Goal: Information Seeking & Learning: Check status

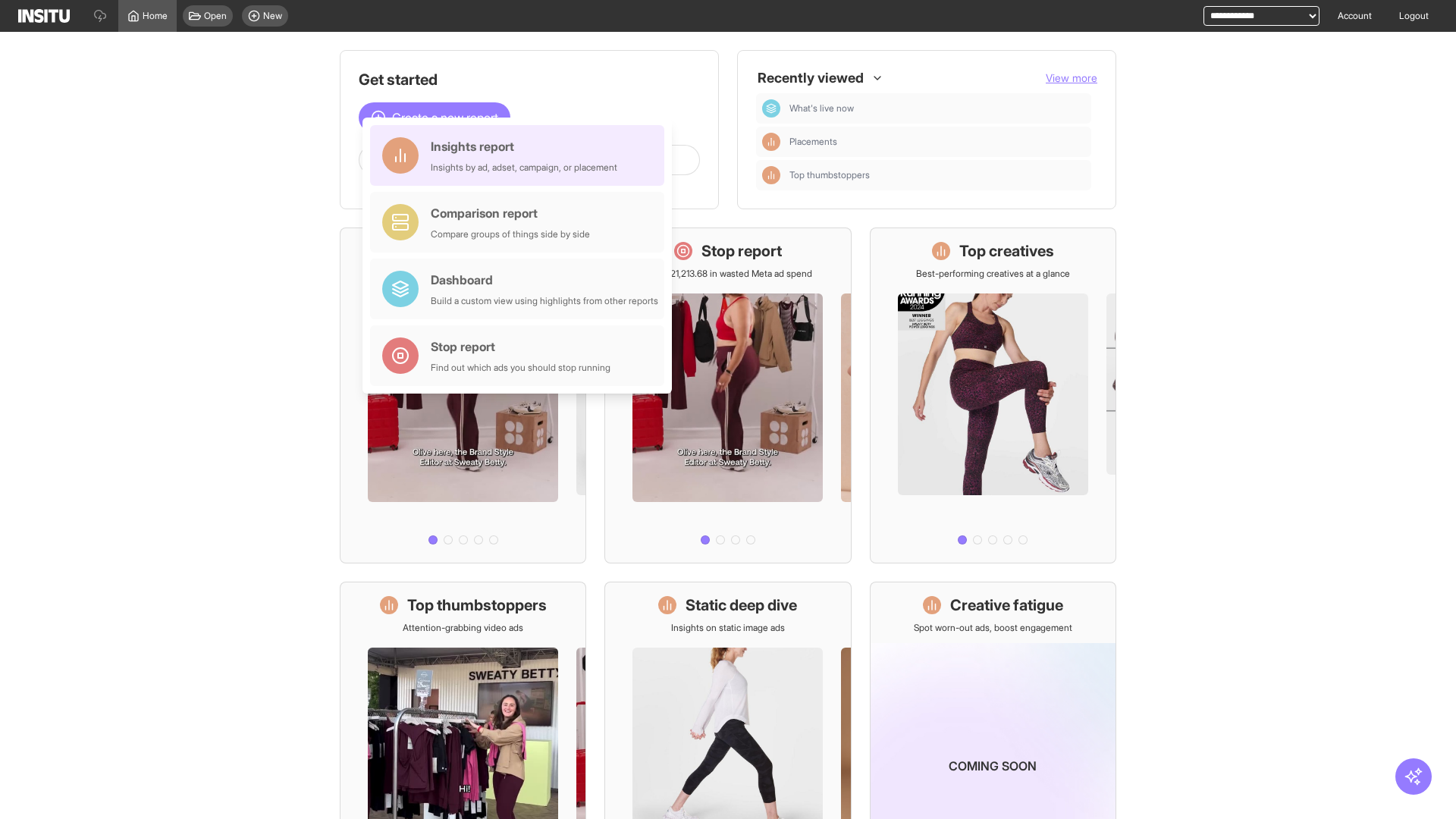
click at [522, 155] on div "Insights report Insights by ad, adset, campaign, or placement" at bounding box center [523, 155] width 186 height 36
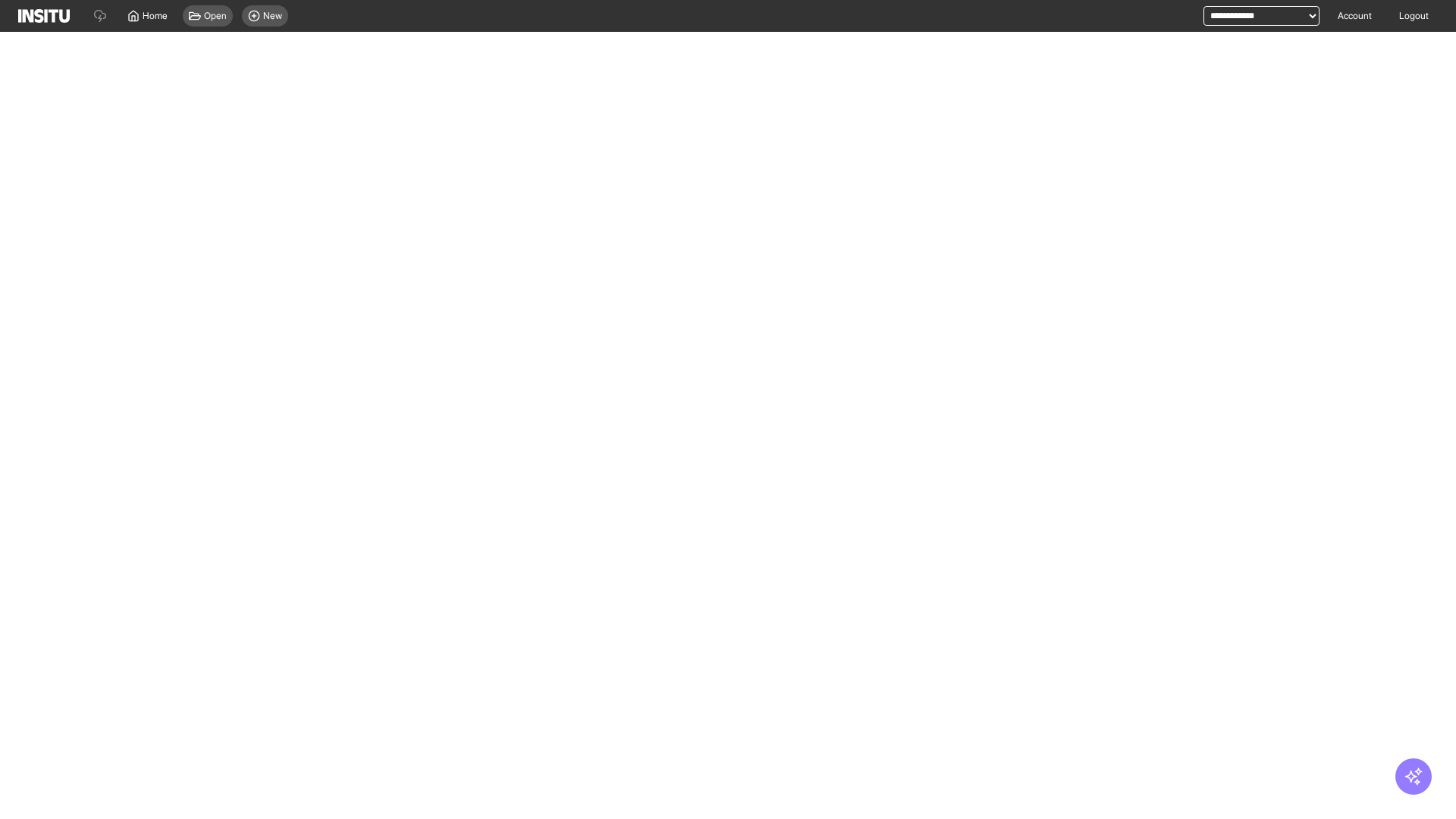
select select "**"
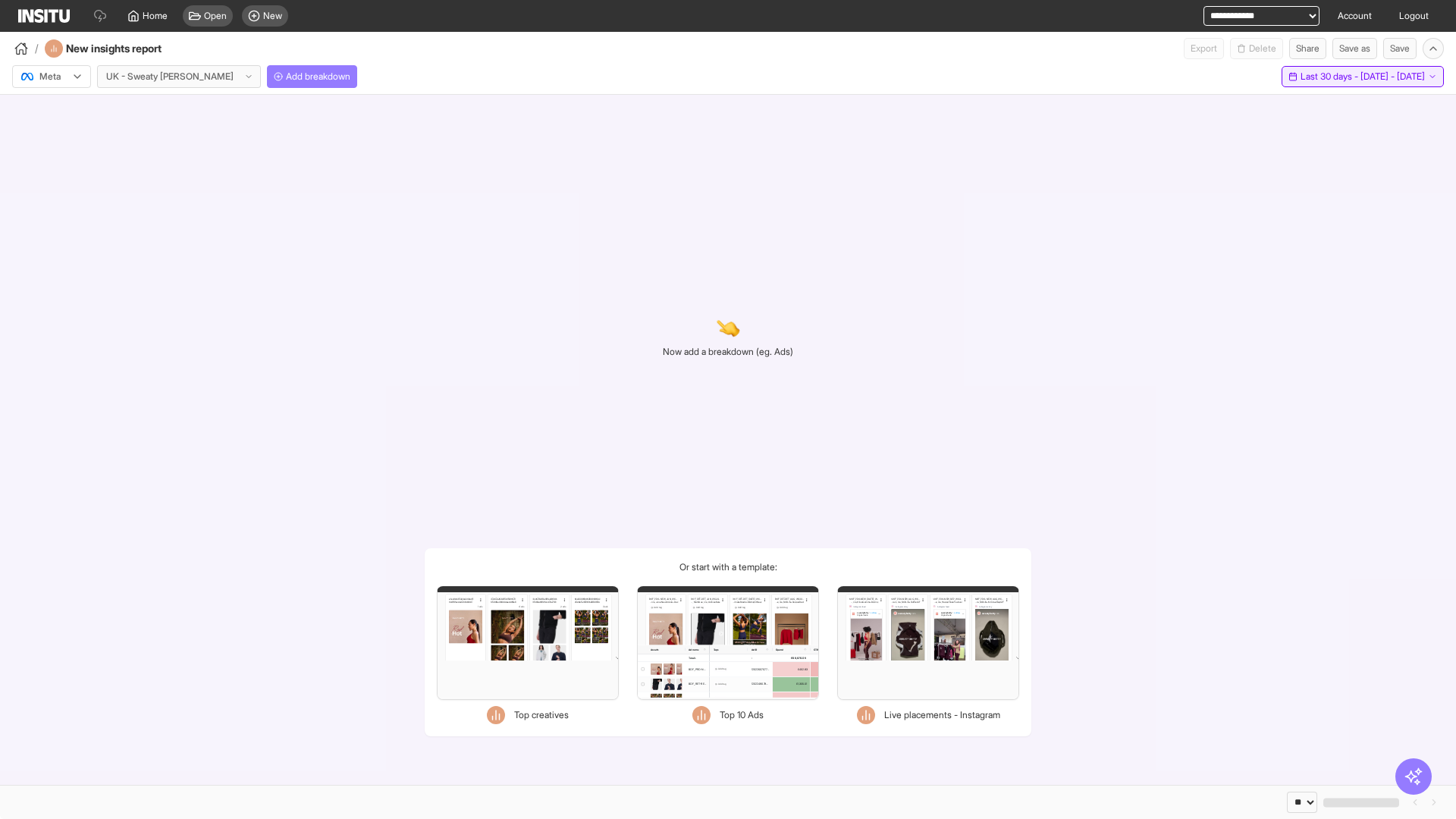
click at [1336, 77] on span "Last 30 days - [DATE] - [DATE]" at bounding box center [1362, 77] width 124 height 12
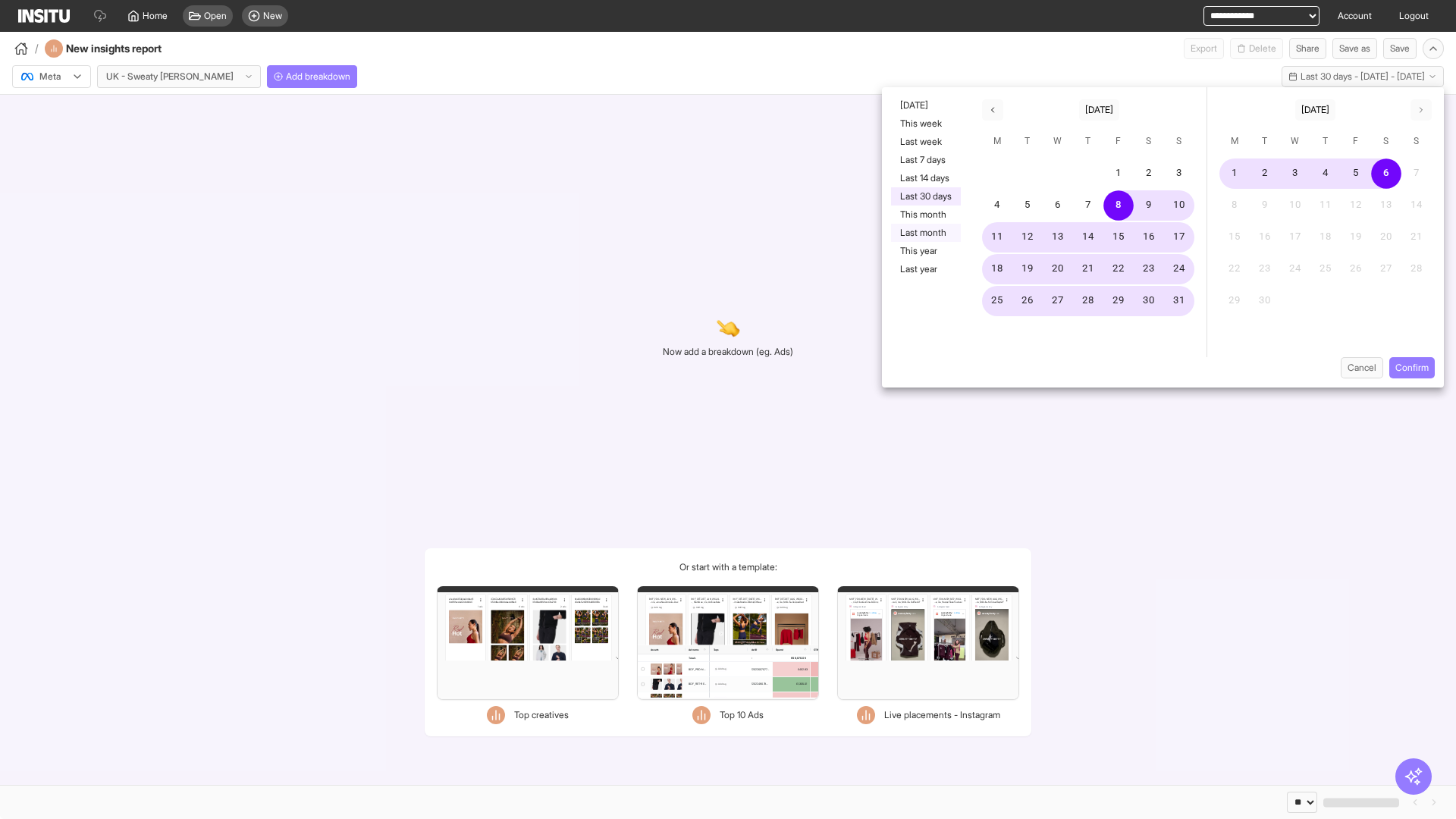
click at [925, 233] on button "Last month" at bounding box center [926, 233] width 70 height 19
